Goal: Task Accomplishment & Management: Manage account settings

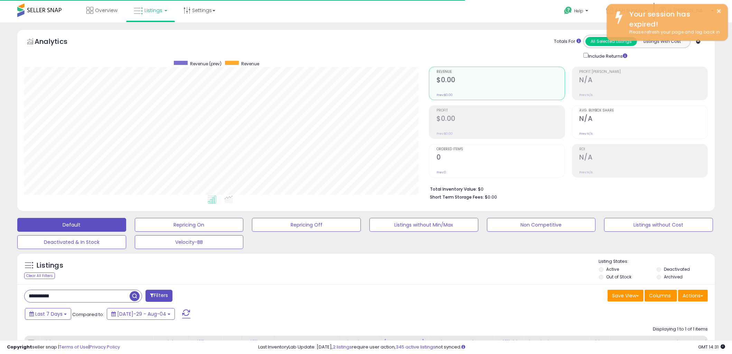
scroll to position [142, 405]
